Goal: Transaction & Acquisition: Purchase product/service

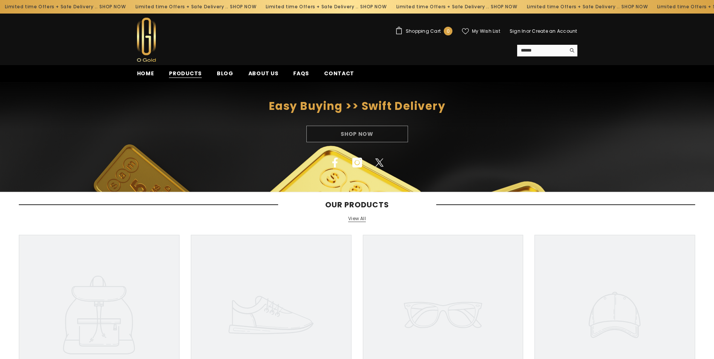
click at [183, 70] on span "Products" at bounding box center [185, 74] width 33 height 8
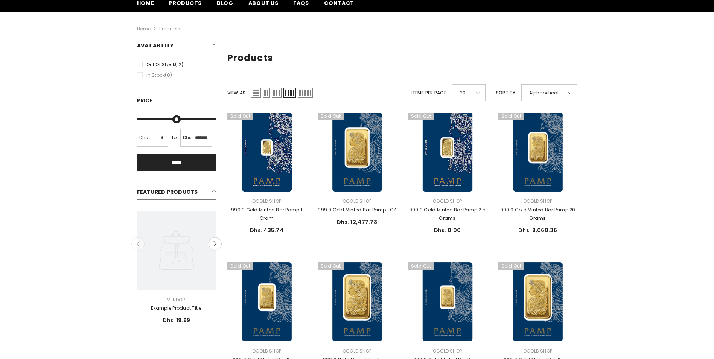
scroll to position [75, 0]
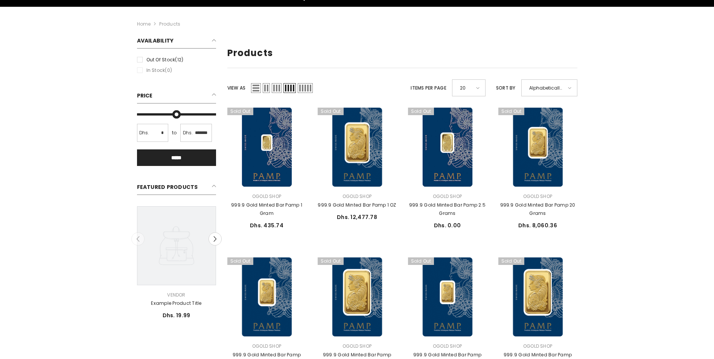
click at [292, 92] on span "Grid 4" at bounding box center [290, 88] width 12 height 10
click at [139, 59] on label "Out of stock (12)" at bounding box center [176, 60] width 79 height 8
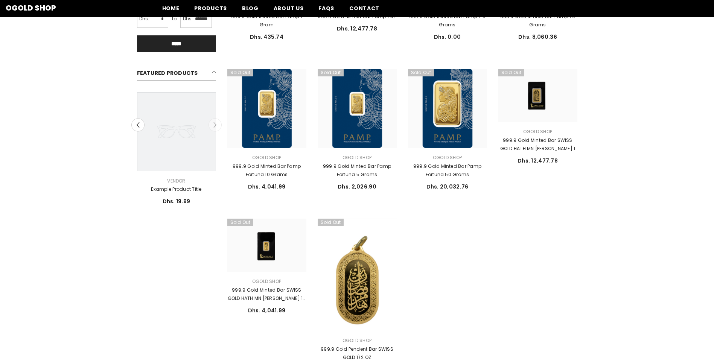
scroll to position [113, 0]
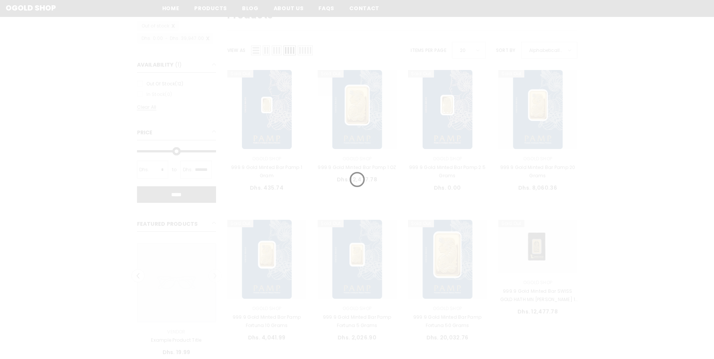
scroll to position [75, 0]
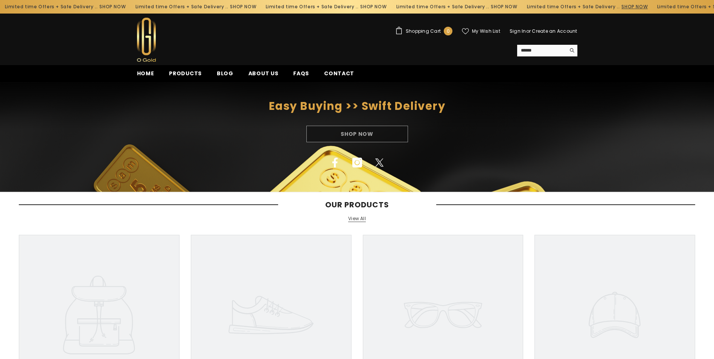
click at [617, 9] on link "SHOP NOW" at bounding box center [630, 7] width 26 height 8
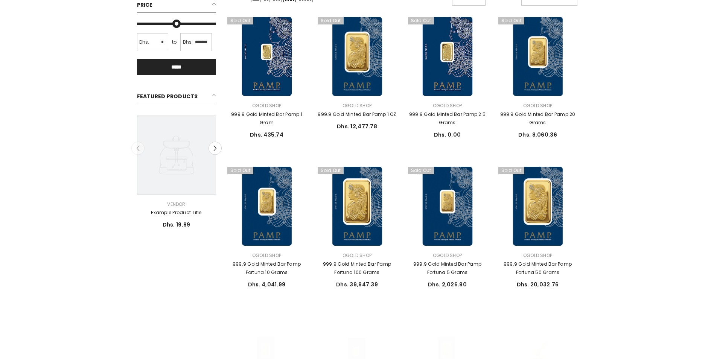
scroll to position [188, 0]
